Goal: Find specific page/section: Find specific page/section

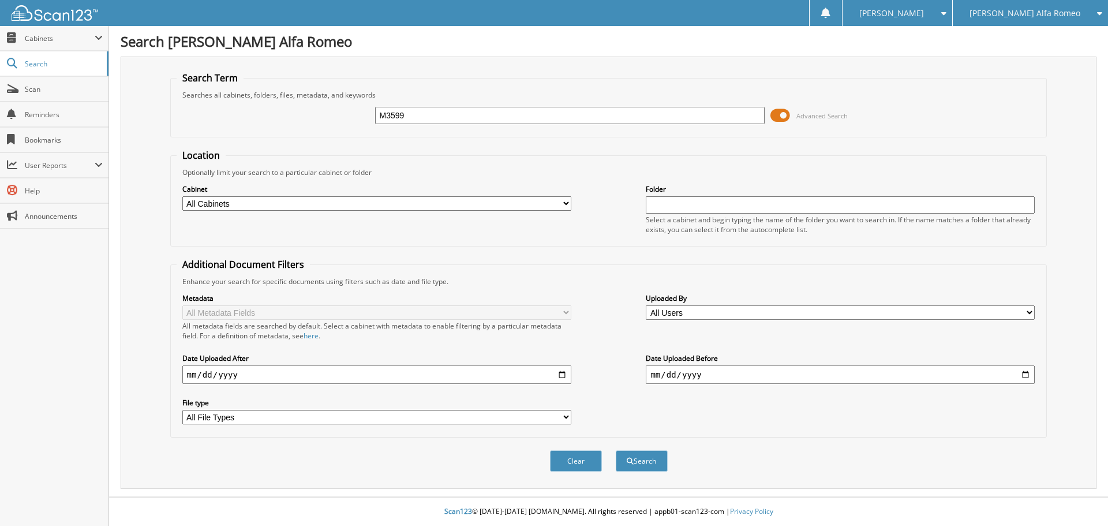
type input "M3599"
click at [616, 450] on button "Search" at bounding box center [642, 460] width 52 height 21
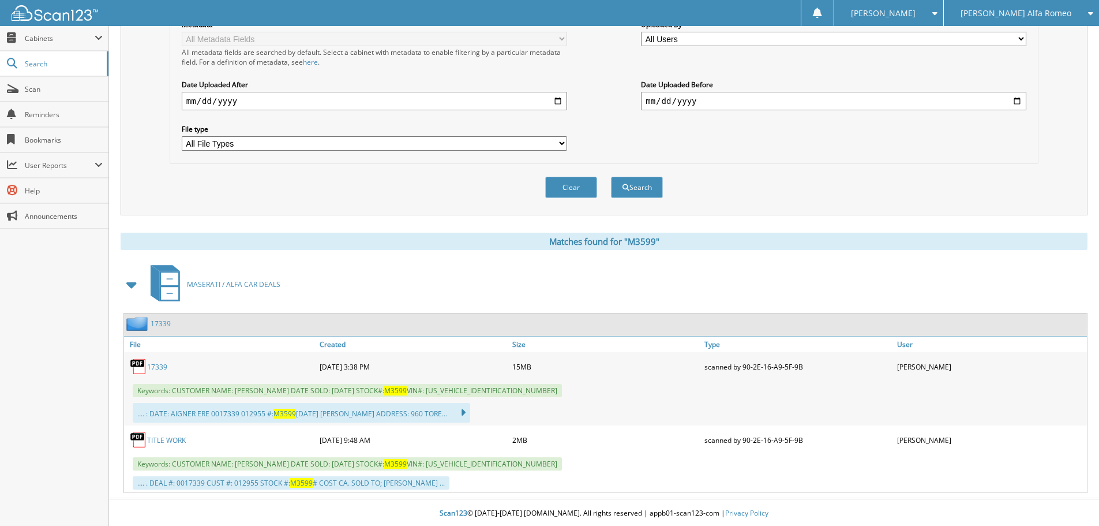
scroll to position [276, 0]
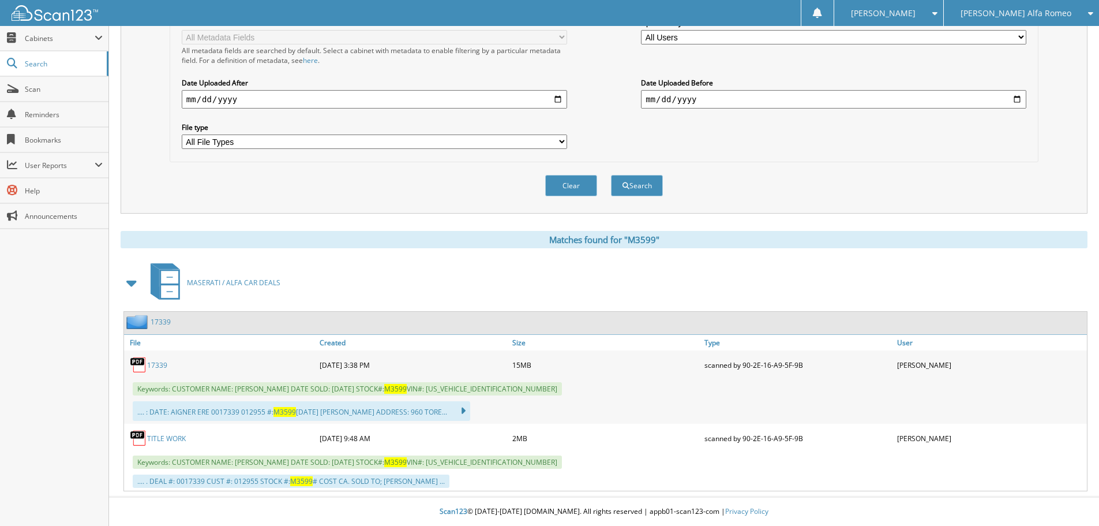
click at [176, 438] on link "TITLE WORK" at bounding box center [166, 438] width 39 height 10
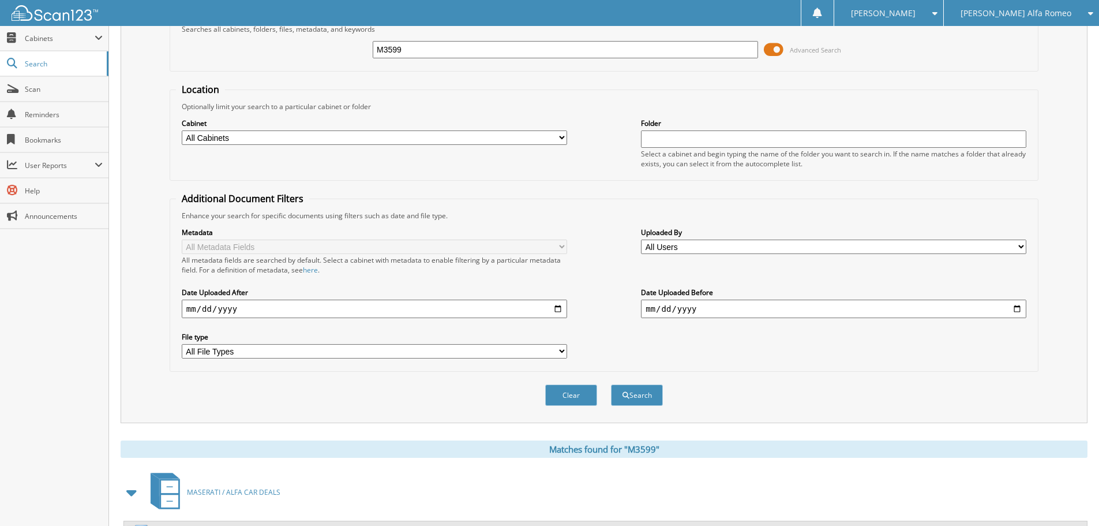
scroll to position [45, 0]
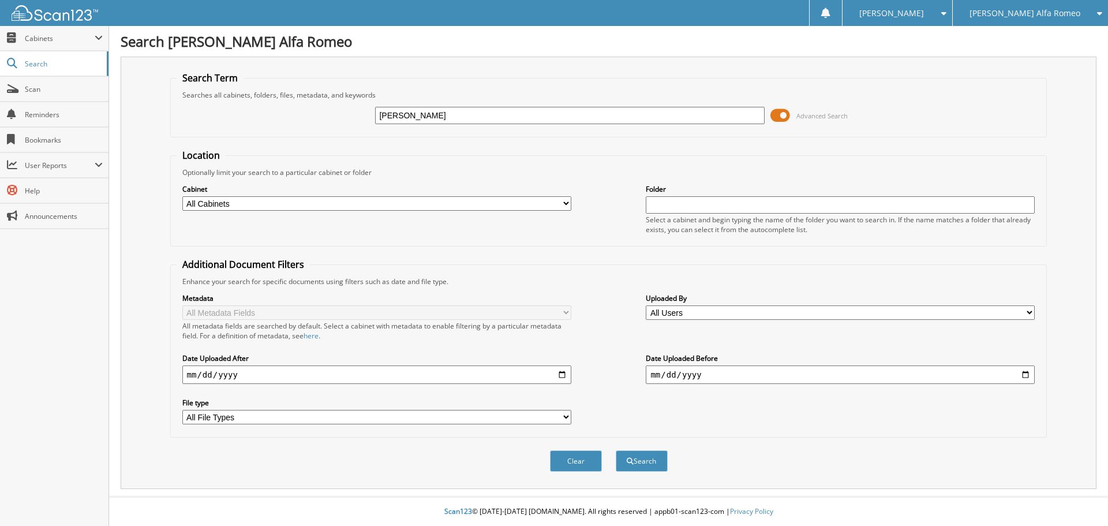
type input "carroll"
click at [616, 450] on button "Search" at bounding box center [642, 460] width 52 height 21
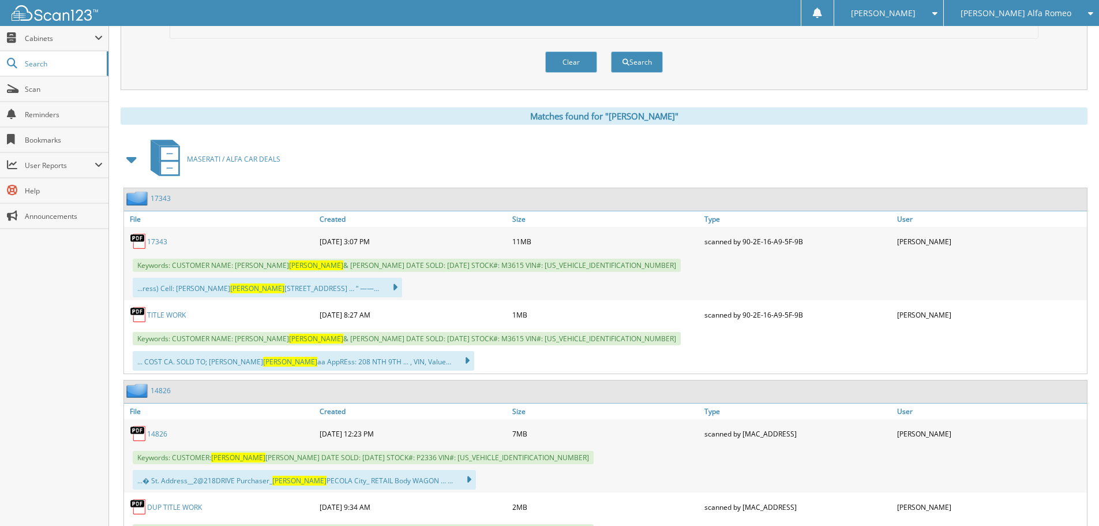
scroll to position [404, 0]
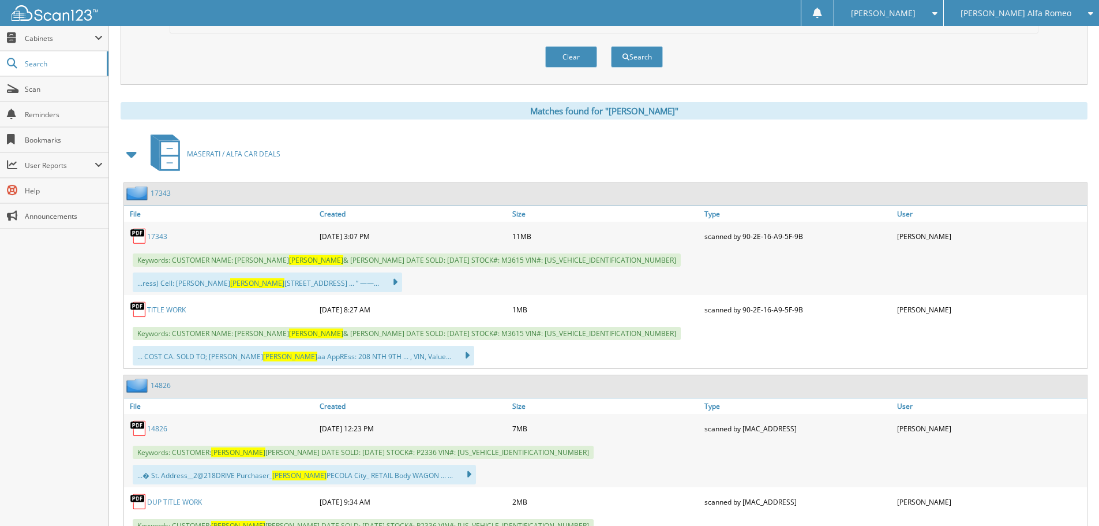
click at [172, 306] on link "TITLE WORK" at bounding box center [166, 310] width 39 height 10
